Goal: Task Accomplishment & Management: Complete application form

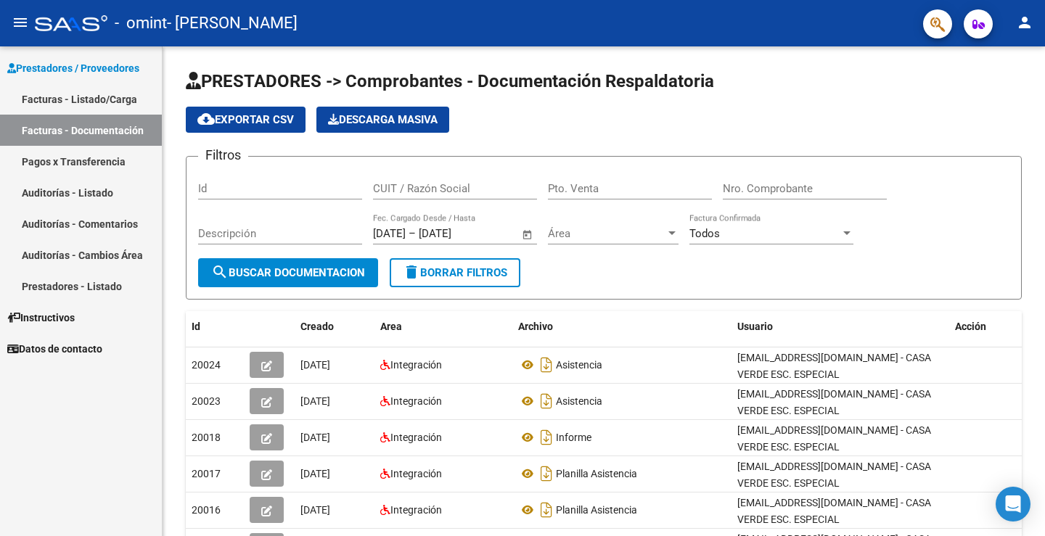
click at [90, 90] on link "Facturas - Listado/Carga" at bounding box center [81, 98] width 162 height 31
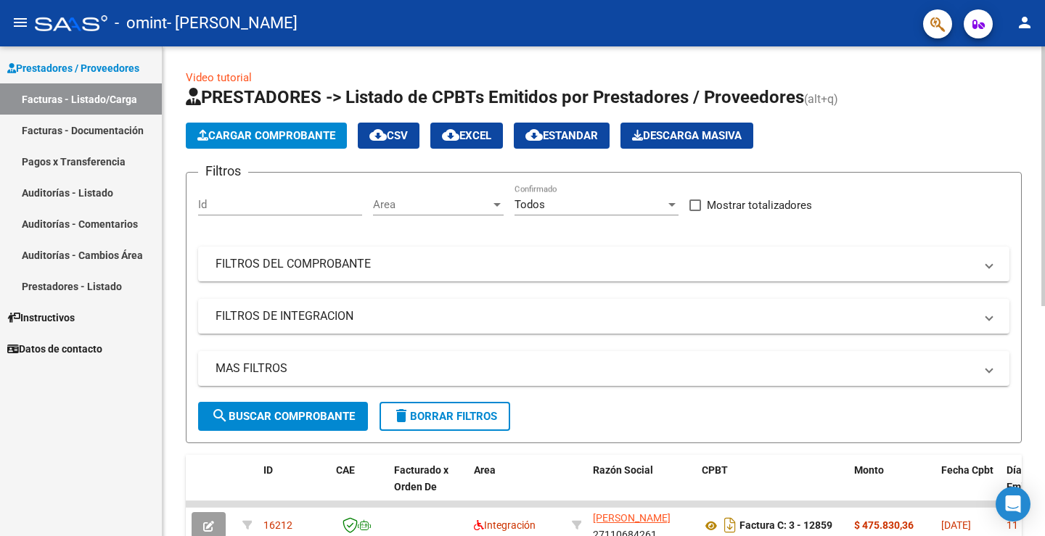
click at [255, 140] on span "Cargar Comprobante" at bounding box center [266, 135] width 138 height 13
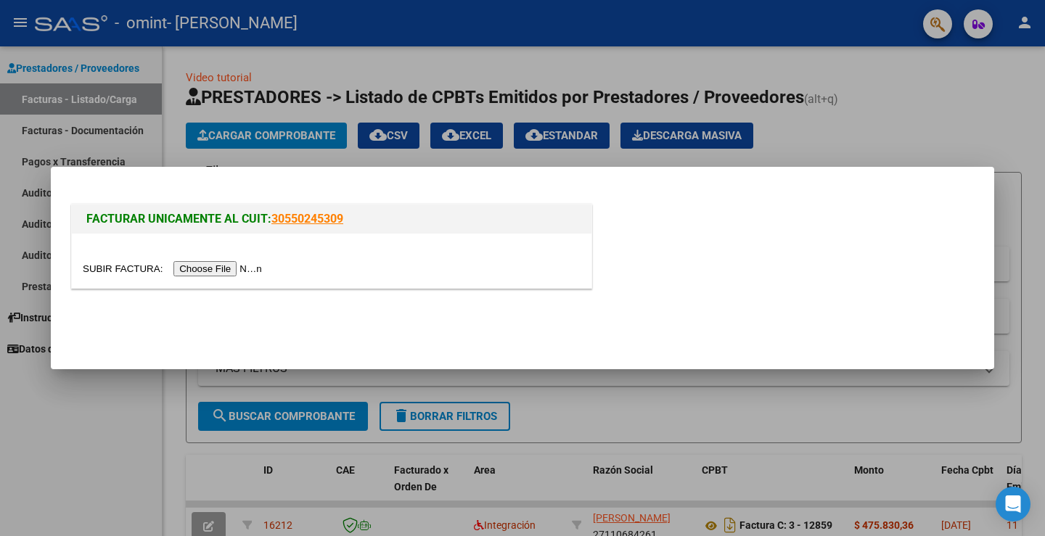
click at [242, 263] on input "file" at bounding box center [175, 268] width 184 height 15
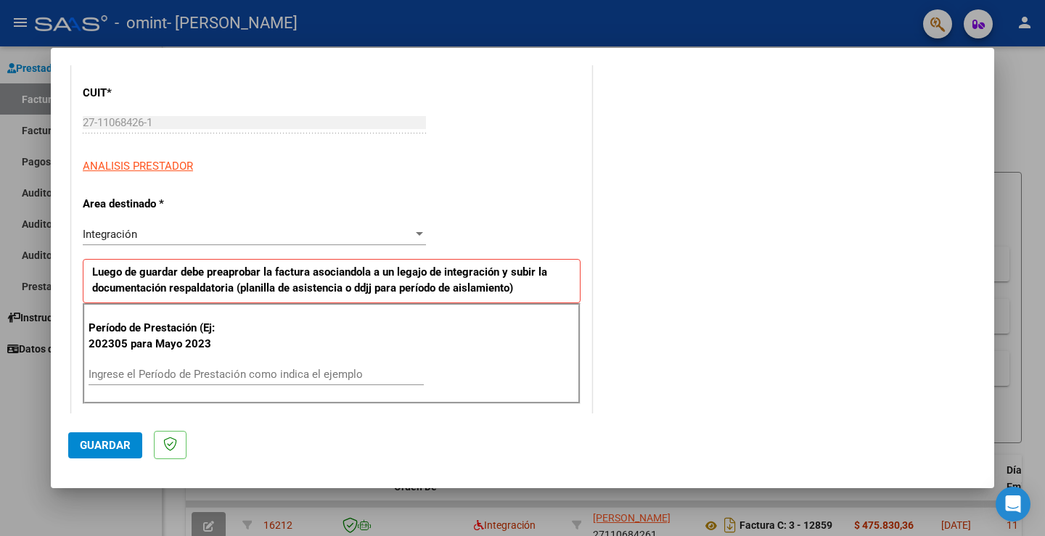
scroll to position [218, 0]
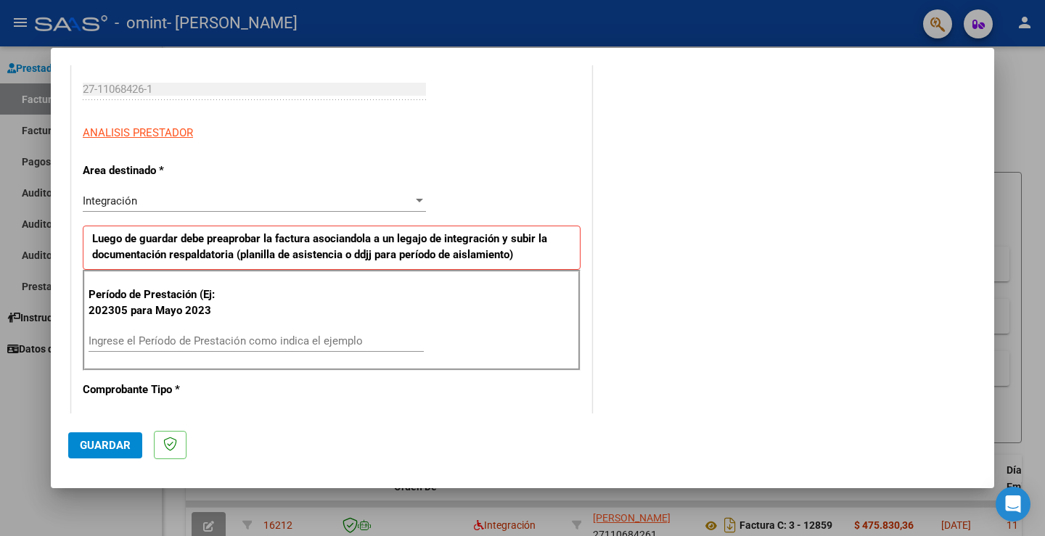
click at [182, 345] on input "Ingrese el Período de Prestación como indica el ejemplo" at bounding box center [256, 341] width 335 height 13
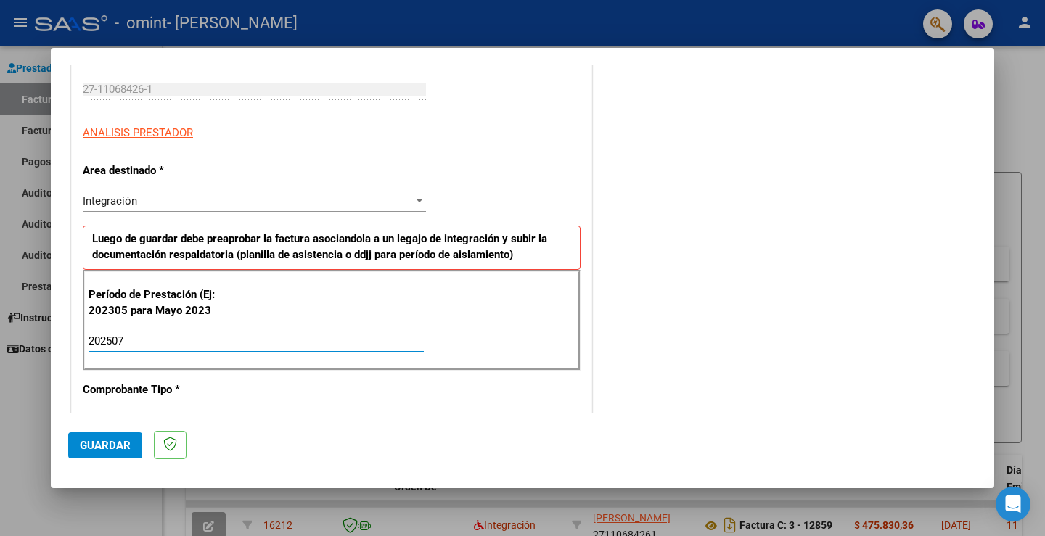
type input "202507"
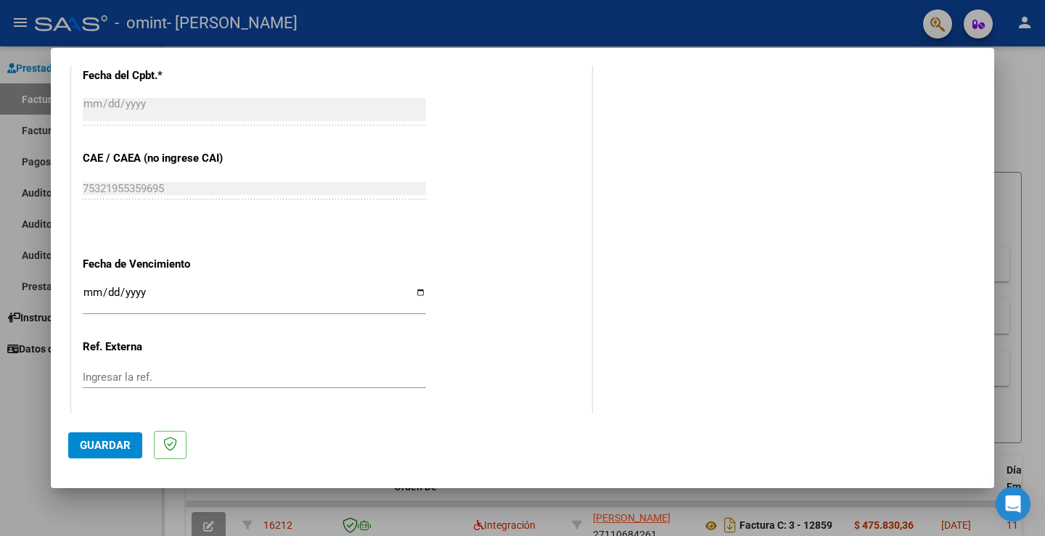
scroll to position [871, 0]
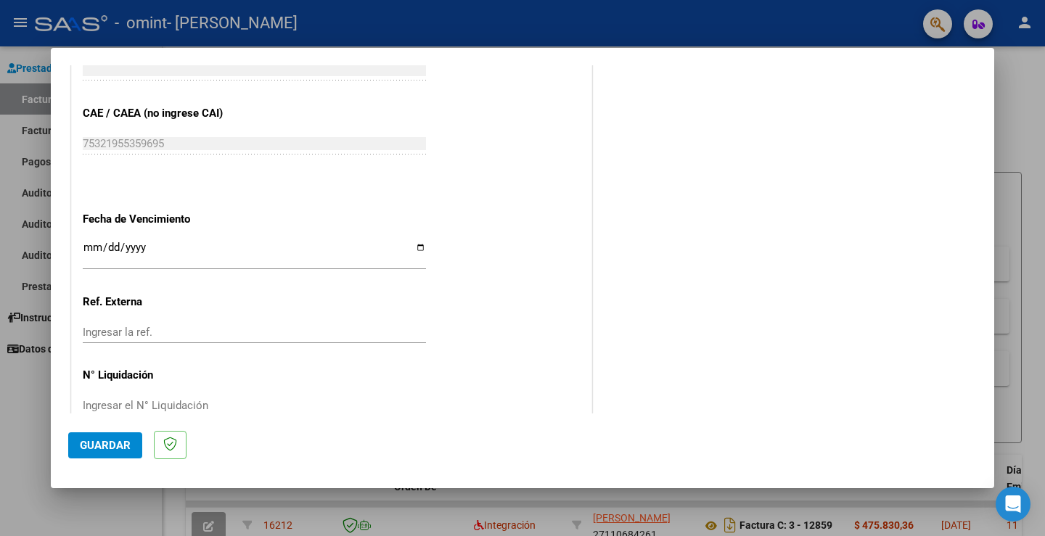
drag, startPoint x: 853, startPoint y: 268, endPoint x: 663, endPoint y: 288, distance: 190.5
click at [88, 245] on input "Ingresar la fecha" at bounding box center [254, 253] width 343 height 23
type input "[DATE]"
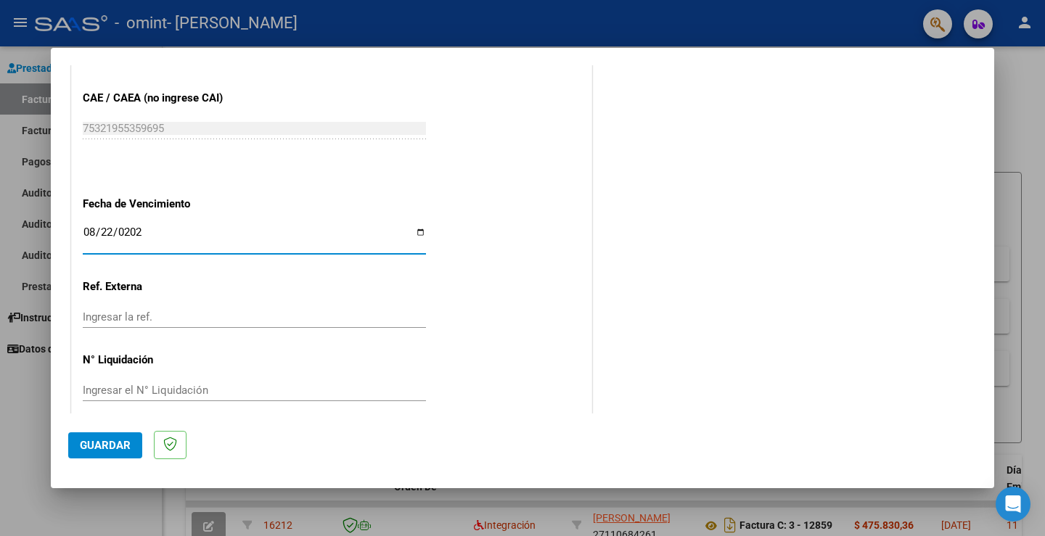
scroll to position [902, 0]
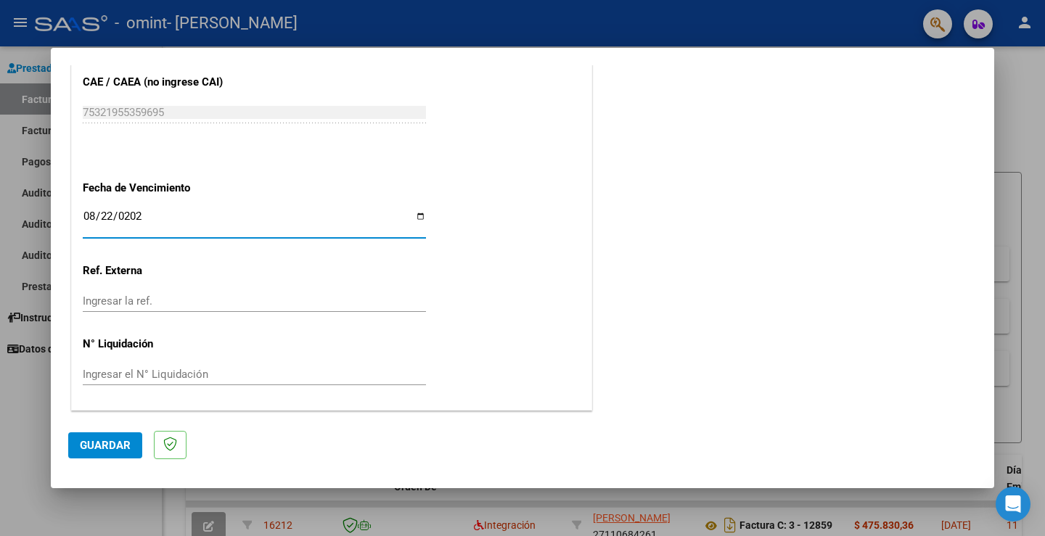
click at [116, 443] on span "Guardar" at bounding box center [105, 445] width 51 height 13
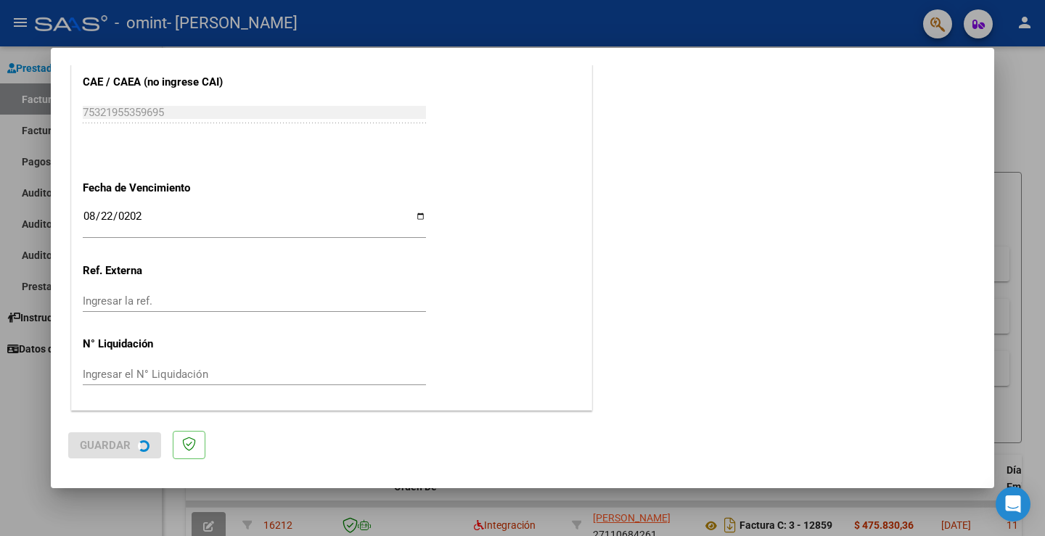
scroll to position [0, 0]
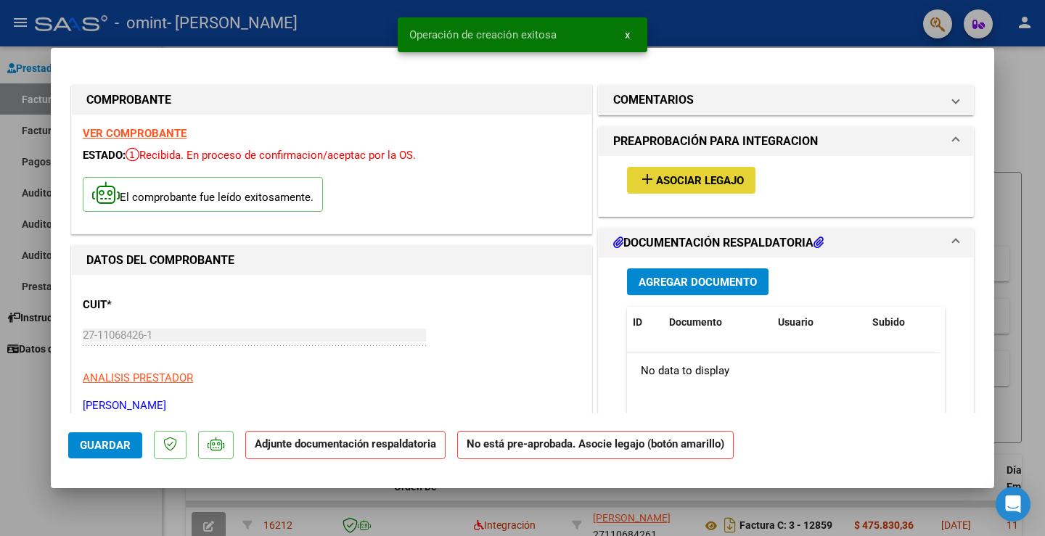
click at [676, 180] on span "Asociar Legajo" at bounding box center [700, 180] width 88 height 13
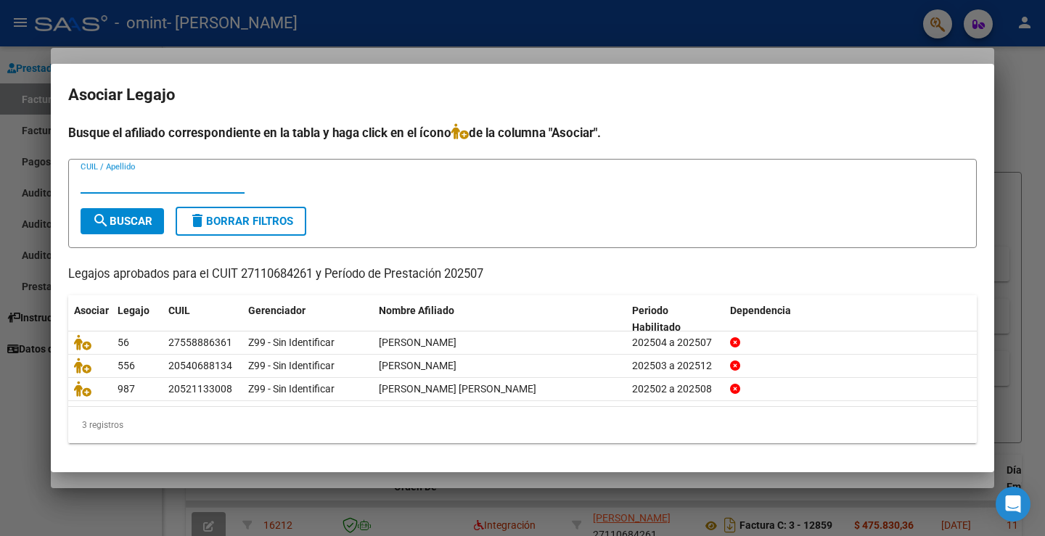
paste input "53327435"
type input "53327435"
click at [126, 208] on button "search Buscar" at bounding box center [122, 221] width 83 height 26
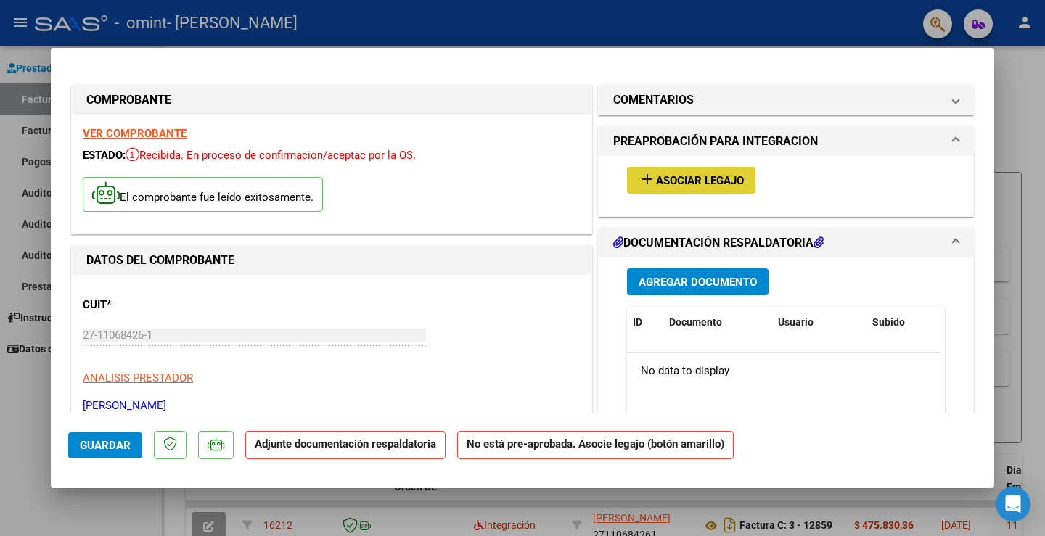
type input "$ 0,00"
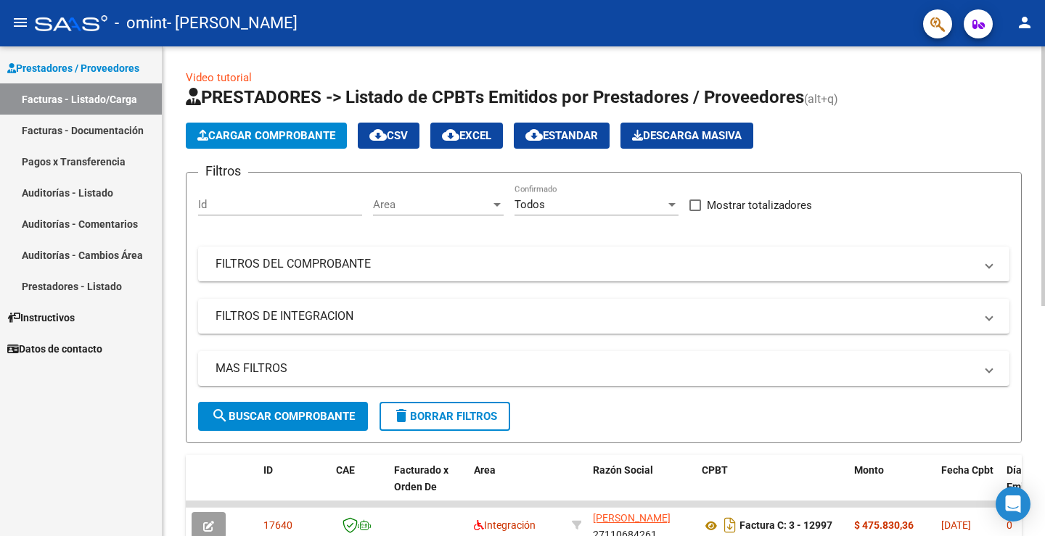
click at [240, 139] on span "Cargar Comprobante" at bounding box center [266, 135] width 138 height 13
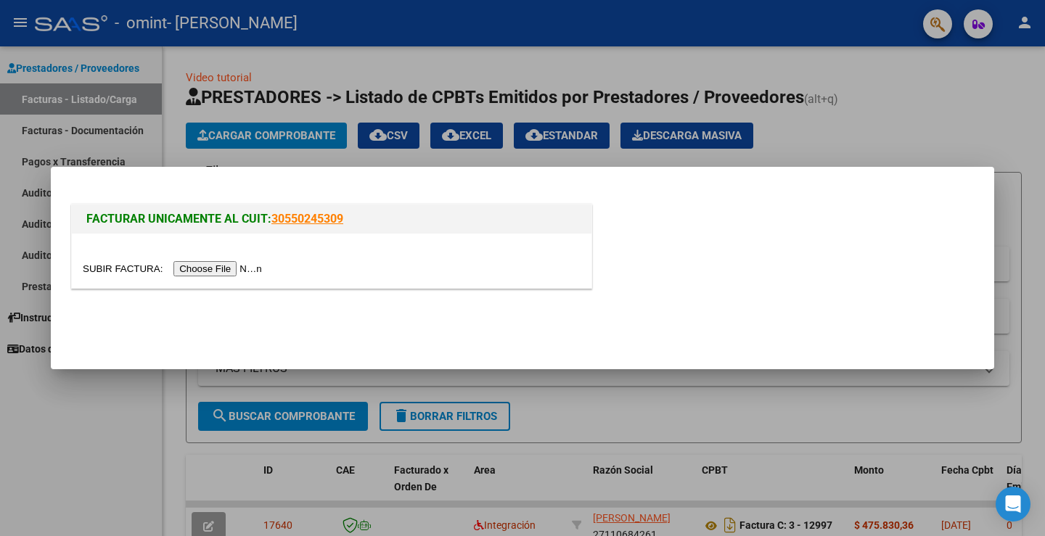
click at [210, 274] on input "file" at bounding box center [175, 268] width 184 height 15
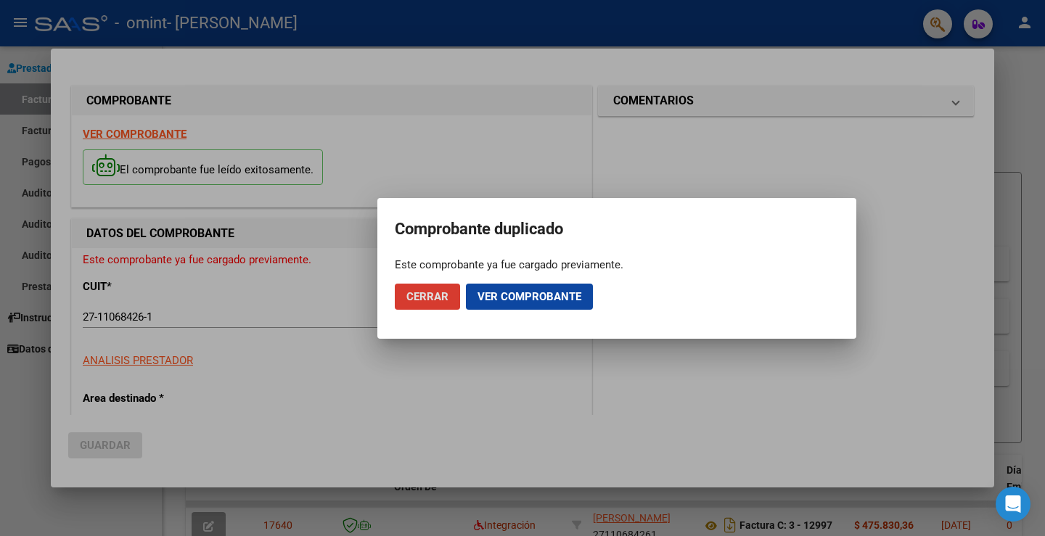
click at [446, 301] on span "Cerrar" at bounding box center [427, 296] width 42 height 13
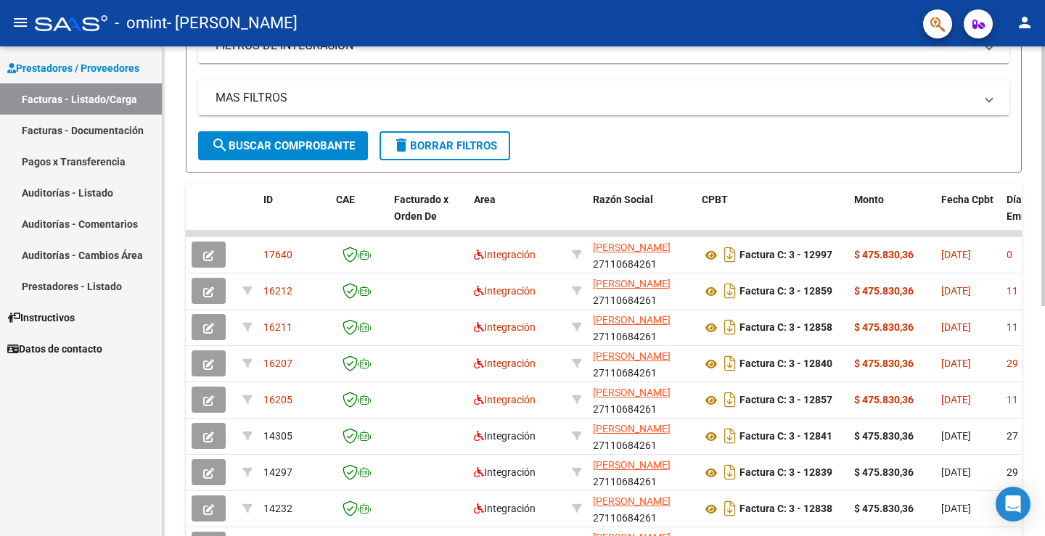
scroll to position [290, 0]
